Goal: Check status: Check status

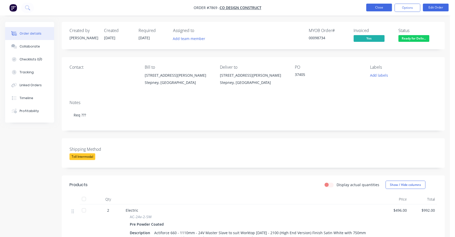
click at [379, 6] on button "Close" at bounding box center [380, 8] width 26 height 8
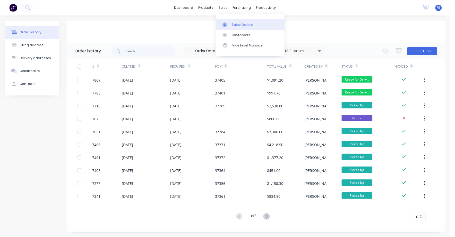
click at [237, 23] on div "Sales Orders" at bounding box center [242, 24] width 21 height 5
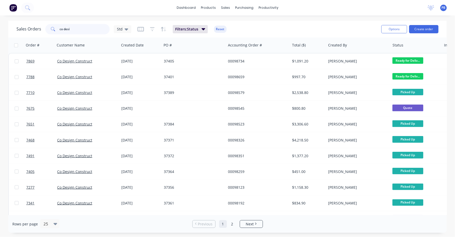
drag, startPoint x: 72, startPoint y: 32, endPoint x: 57, endPoint y: 30, distance: 15.3
click at [57, 30] on div "co desi" at bounding box center [77, 29] width 64 height 10
click at [80, 31] on input "co desi" at bounding box center [85, 29] width 50 height 10
click at [80, 30] on input "co desi" at bounding box center [85, 29] width 50 height 10
type input "c"
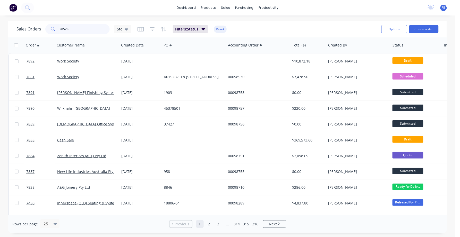
type input "98528"
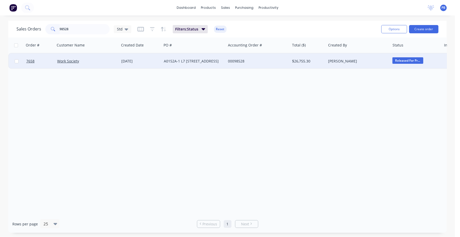
click at [180, 61] on div "A0152A-1 L7 [STREET_ADDRESS]" at bounding box center [192, 60] width 57 height 5
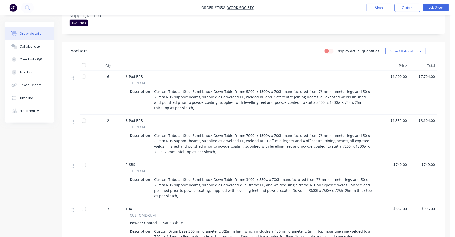
scroll to position [207, 0]
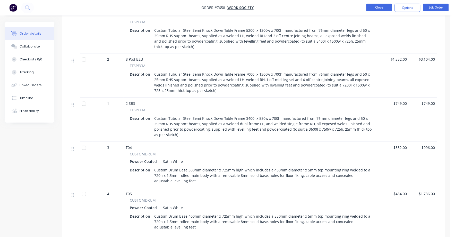
click at [380, 8] on button "Close" at bounding box center [380, 8] width 26 height 8
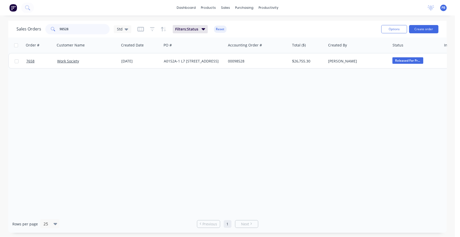
drag, startPoint x: 77, startPoint y: 28, endPoint x: 43, endPoint y: 27, distance: 34.8
click at [43, 27] on div "Sales Orders 98528 Std" at bounding box center [73, 29] width 115 height 10
type input "98735"
